Goal: Information Seeking & Learning: Learn about a topic

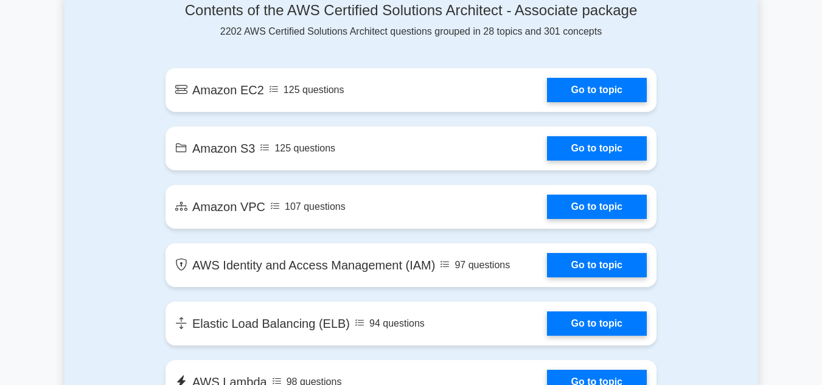
scroll to position [670, 0]
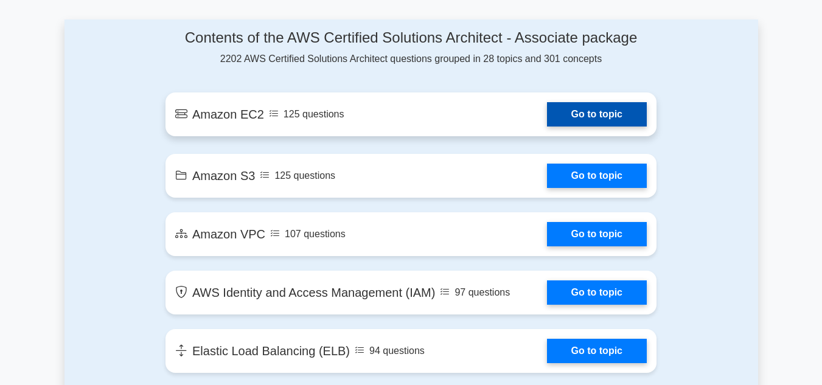
click at [597, 118] on link "Go to topic" at bounding box center [597, 114] width 100 height 24
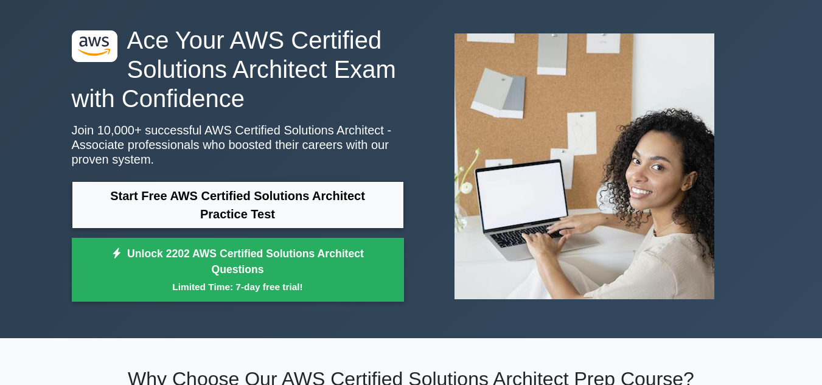
scroll to position [0, 0]
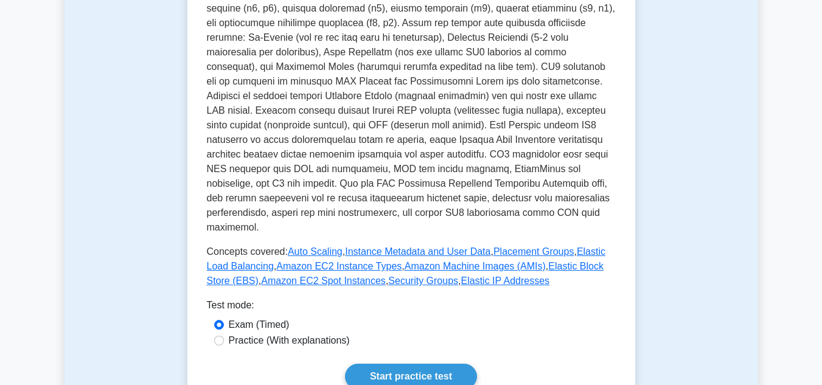
scroll to position [792, 0]
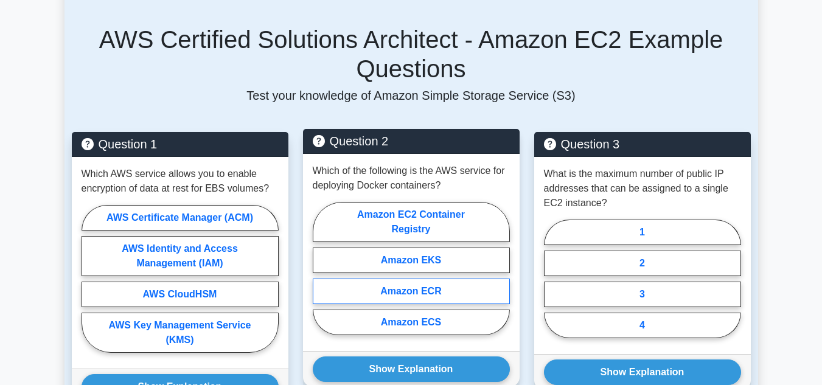
click at [435, 288] on label "Amazon ECR" at bounding box center [411, 292] width 197 height 26
click at [321, 276] on input "Amazon ECR" at bounding box center [317, 272] width 8 height 8
radio input "true"
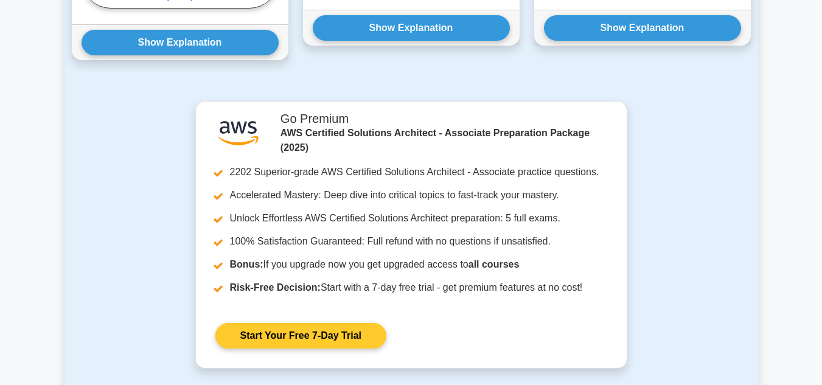
scroll to position [1247, 0]
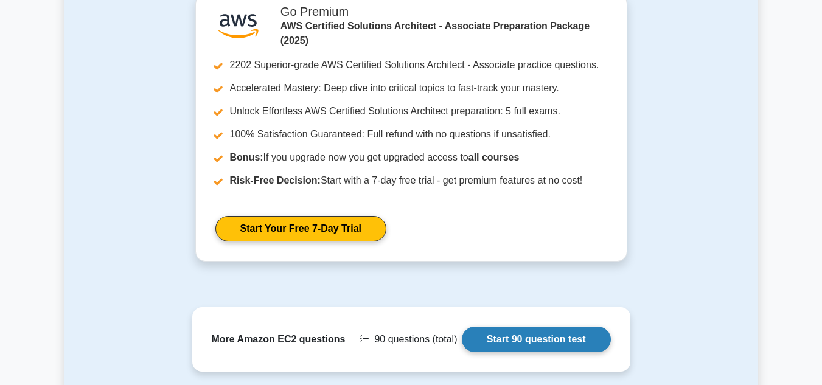
click at [528, 327] on link "Start 90 question test" at bounding box center [536, 340] width 149 height 26
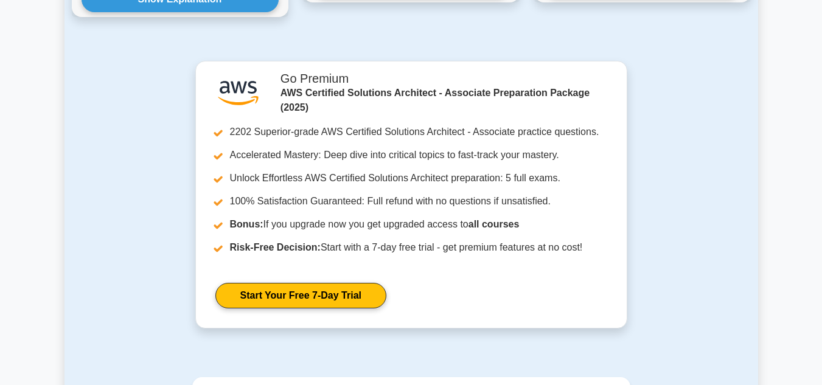
scroll to position [1064, 0]
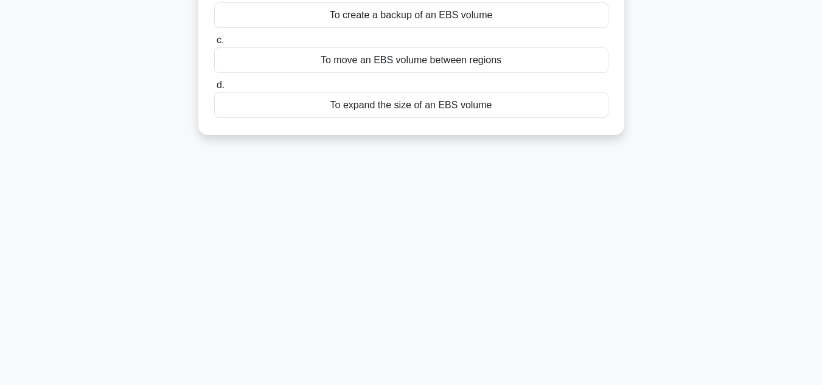
scroll to position [272, 0]
